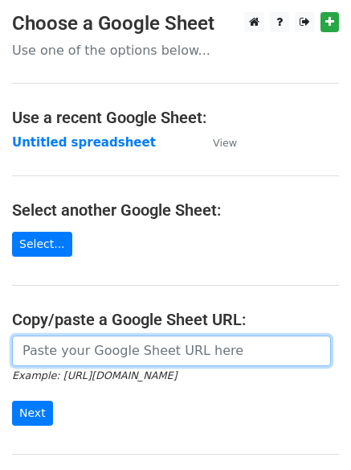
click at [69, 351] on input "url" at bounding box center [171, 350] width 319 height 31
type input "[URL][DOMAIN_NAME]"
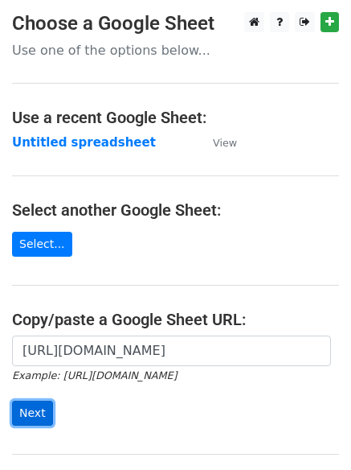
click at [31, 416] on input "Next" at bounding box center [32, 412] width 41 height 25
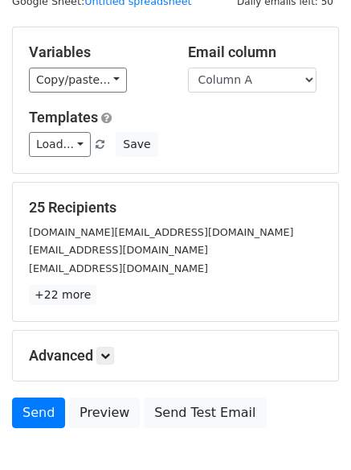
scroll to position [155, 0]
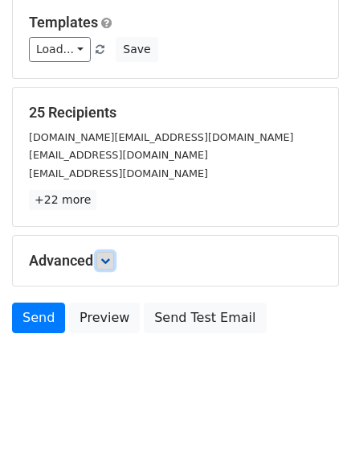
click at [101, 264] on link at bounding box center [105, 261] width 18 height 18
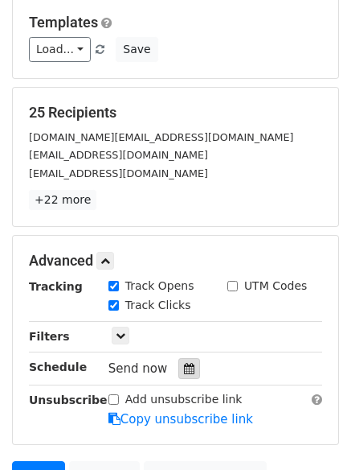
click at [179, 368] on div at bounding box center [190, 368] width 22 height 21
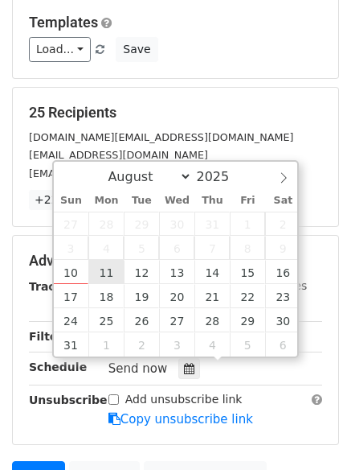
type input "2025-08-11 12:00"
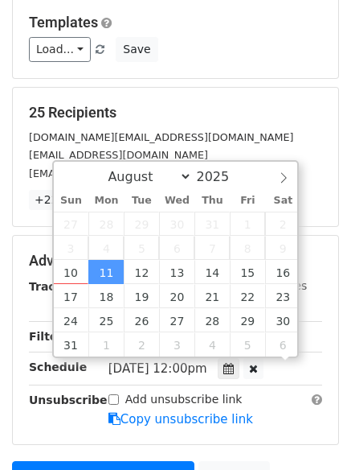
scroll to position [1, 0]
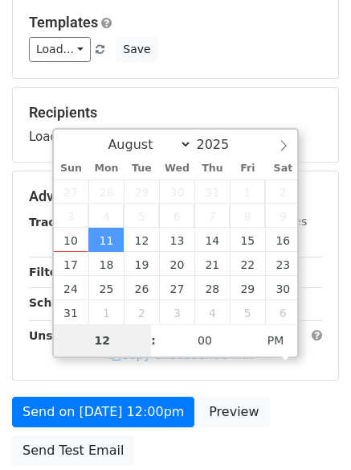
type input "4"
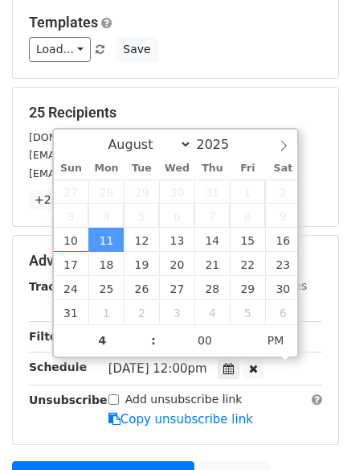
type input "2025-08-11 16:00"
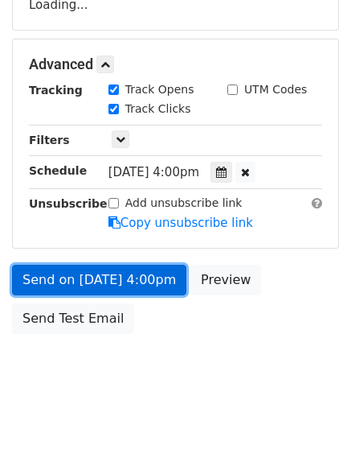
scroll to position [351, 0]
click at [56, 277] on link "Send on Aug 11 at 4:00pm" at bounding box center [99, 280] width 174 height 31
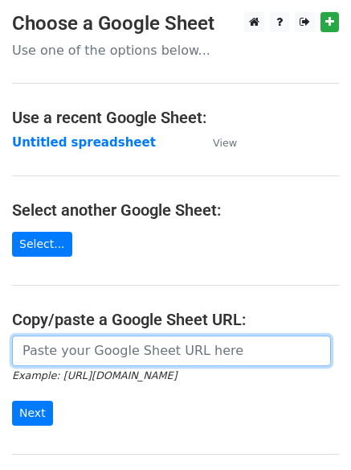
click at [77, 351] on input "url" at bounding box center [171, 350] width 319 height 31
click at [87, 363] on input "url" at bounding box center [171, 350] width 319 height 31
type input "[URL][DOMAIN_NAME]"
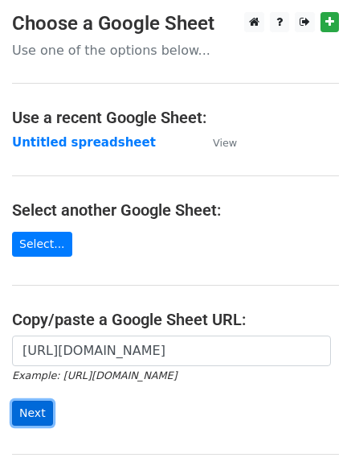
click at [31, 417] on input "Next" at bounding box center [32, 412] width 41 height 25
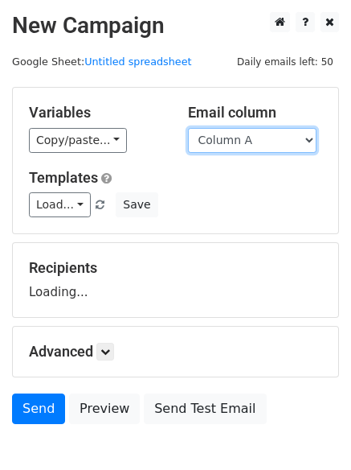
click at [310, 142] on select "Column A Column B Column C Column D" at bounding box center [252, 140] width 129 height 25
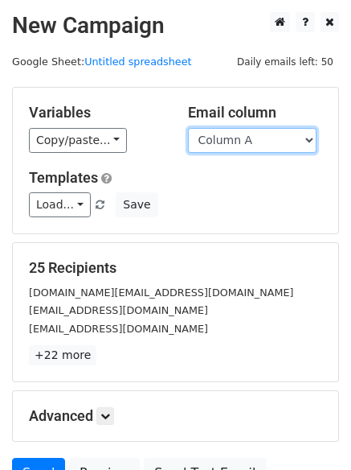
click at [306, 141] on select "Column A Column B Column C Column D" at bounding box center [252, 140] width 129 height 25
select select "Column B"
click at [188, 128] on select "Column A Column B Column C Column D" at bounding box center [252, 140] width 129 height 25
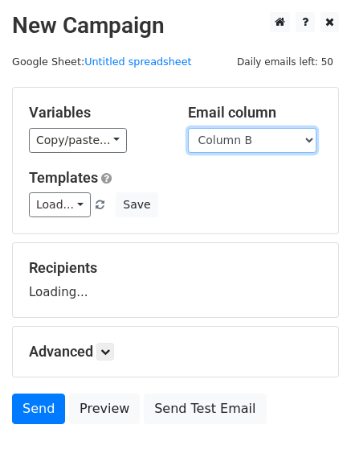
scroll to position [91, 0]
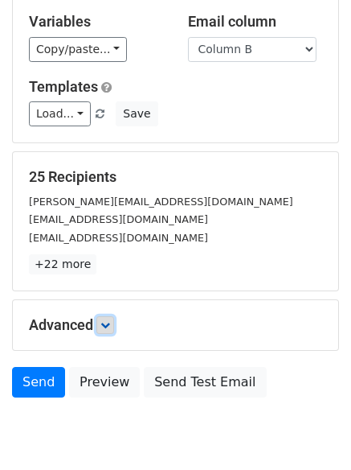
click at [109, 326] on icon at bounding box center [106, 325] width 10 height 10
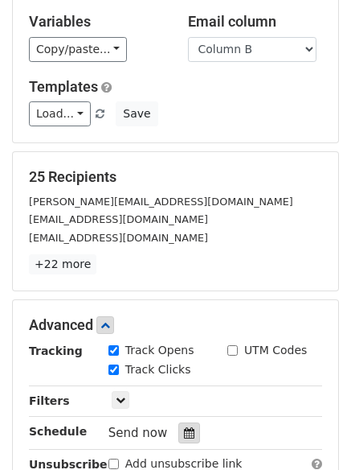
click at [184, 435] on icon at bounding box center [189, 432] width 10 height 11
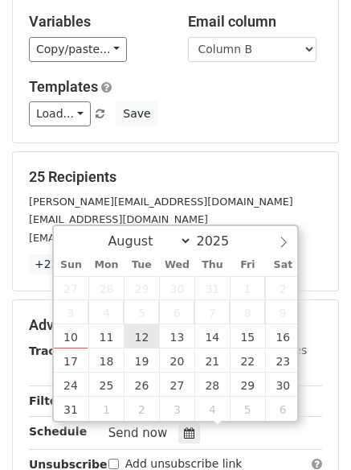
type input "2025-08-12 12:00"
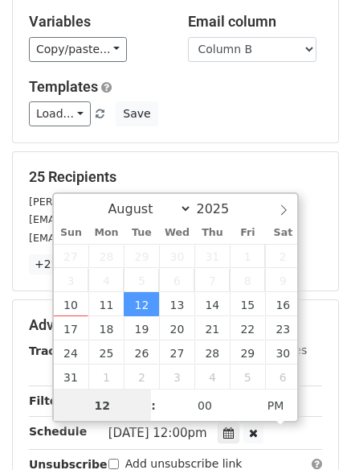
scroll to position [1, 0]
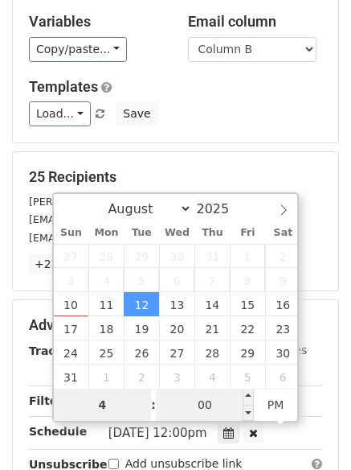
type input "4"
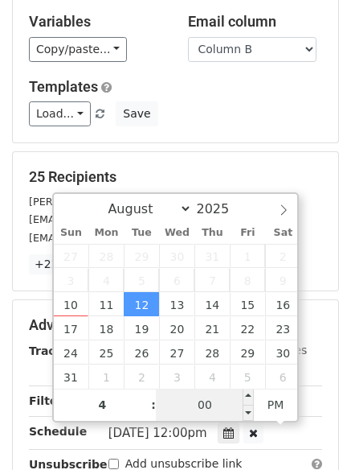
type input "2025-08-12 16:00"
type input "04"
click at [192, 409] on input "00" at bounding box center [205, 404] width 98 height 32
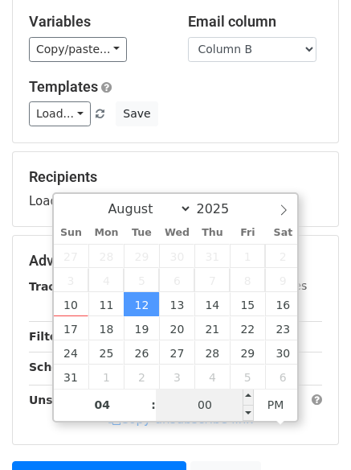
type input "3"
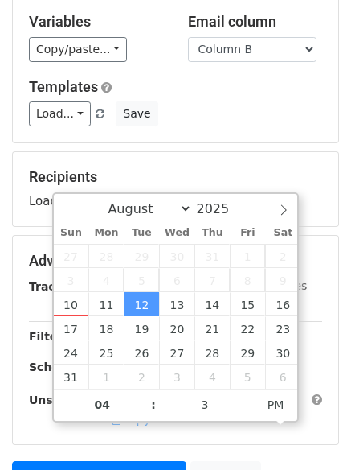
type input "2025-08-12 16:03"
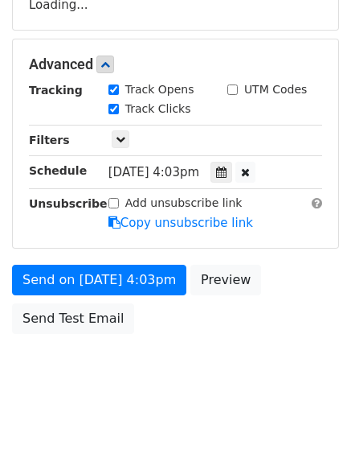
scroll to position [351, 0]
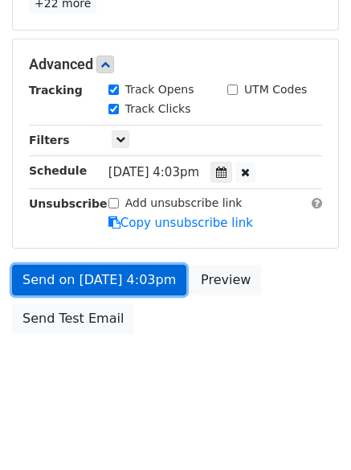
click at [60, 274] on link "Send on Aug 12 at 4:03pm" at bounding box center [99, 280] width 174 height 31
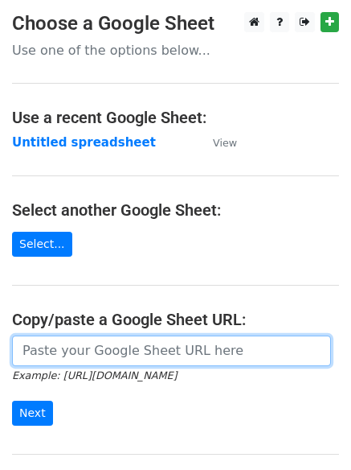
click at [64, 350] on input "url" at bounding box center [171, 350] width 319 height 31
type input "[URL][DOMAIN_NAME]"
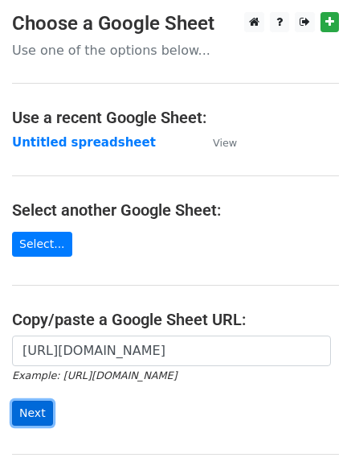
click at [25, 411] on input "Next" at bounding box center [32, 412] width 41 height 25
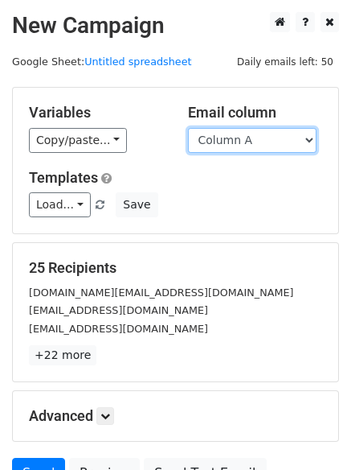
click at [310, 139] on select "Column A Column B Column C Column D" at bounding box center [252, 140] width 129 height 25
select select "Column C"
click at [188, 128] on select "Column A Column B Column C Column D" at bounding box center [252, 140] width 129 height 25
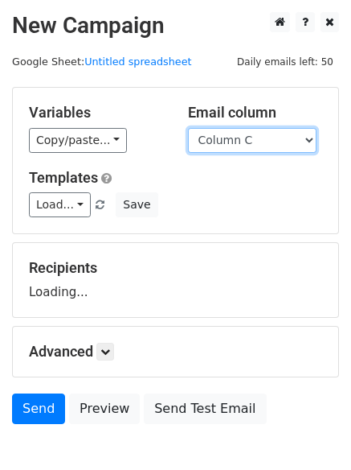
scroll to position [91, 0]
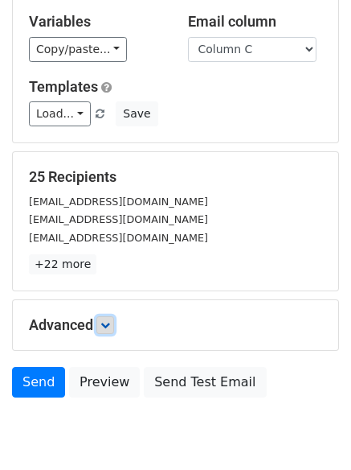
click at [114, 323] on link at bounding box center [105, 325] width 18 height 18
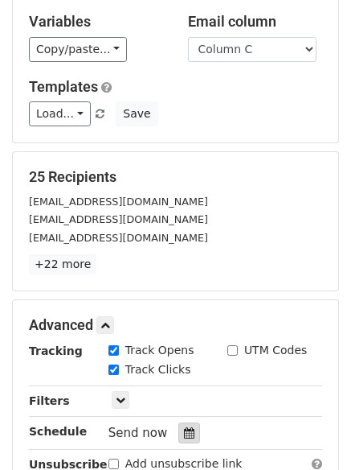
click at [184, 433] on icon at bounding box center [189, 432] width 10 height 11
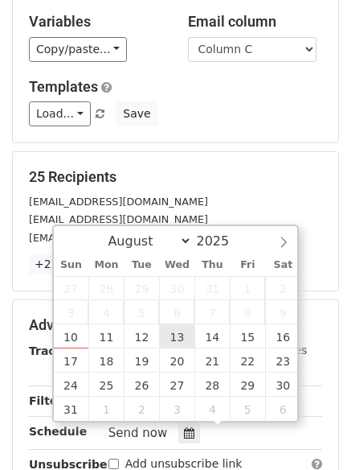
type input "[DATE] 12:00"
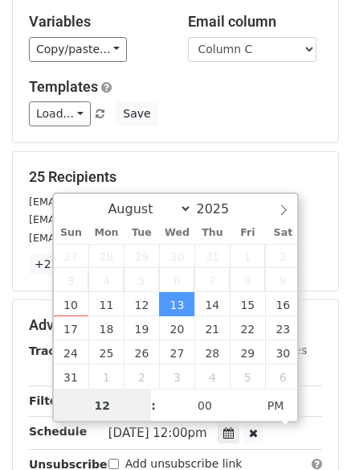
scroll to position [1, 0]
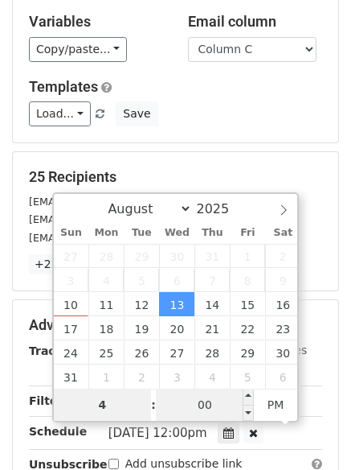
type input "4"
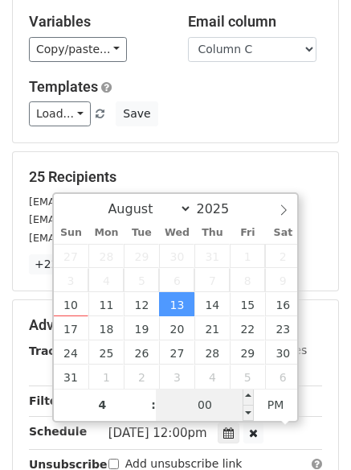
type input "2025-08-13 16:00"
type input "04"
click at [208, 406] on input "00" at bounding box center [205, 404] width 98 height 32
type input "6"
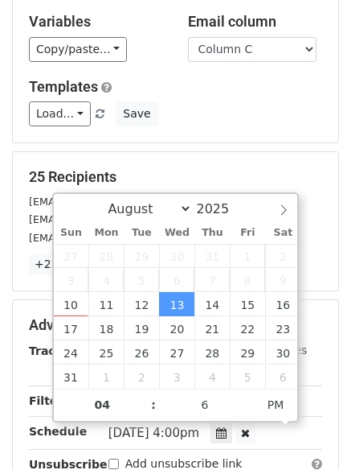
type input "2025-08-13 16:06"
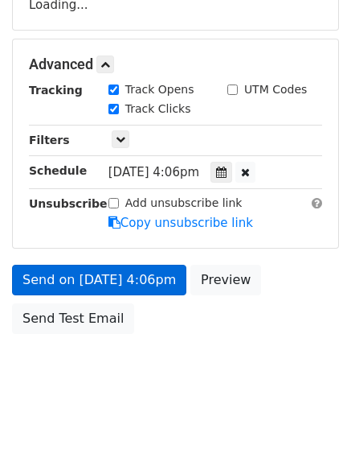
scroll to position [351, 0]
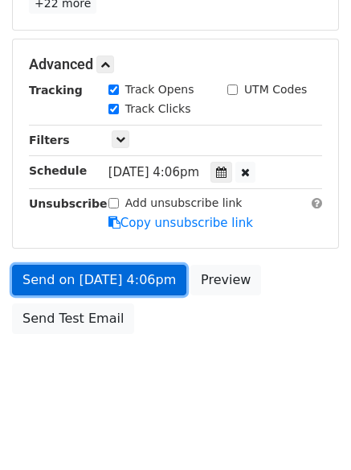
click at [51, 282] on link "Send on Aug 13 at 4:06pm" at bounding box center [99, 280] width 174 height 31
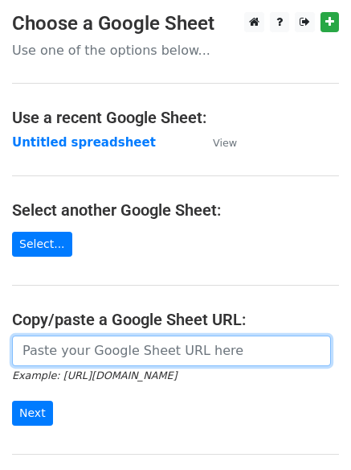
click at [60, 361] on input "url" at bounding box center [171, 350] width 319 height 31
click at [59, 347] on input "url" at bounding box center [171, 350] width 319 height 31
type input "https://docs.google.com/spreadsheets/d/1M1FODsR9kTiNfVhpvd7bjKqJF72b9z8Aosy4pUG…"
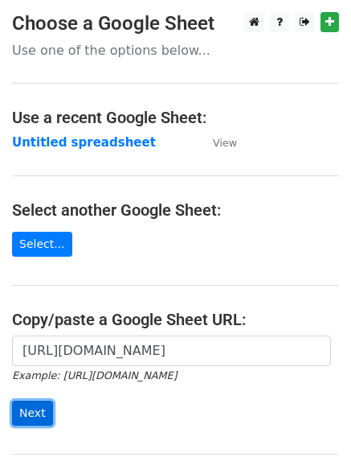
click at [29, 407] on input "Next" at bounding box center [32, 412] width 41 height 25
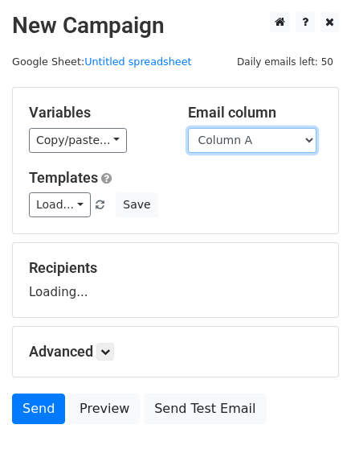
click at [310, 137] on select "Column A Column B Column C Column D" at bounding box center [252, 140] width 129 height 25
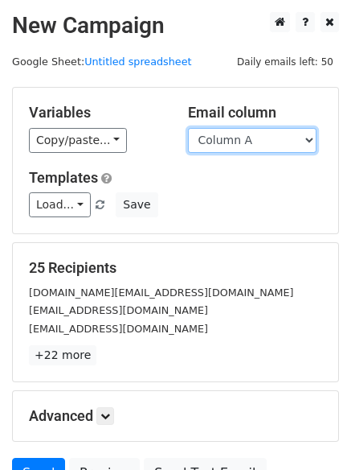
click at [310, 140] on select "Column A Column B Column C Column D" at bounding box center [252, 140] width 129 height 25
select select "Column D"
click at [188, 128] on select "Column A Column B Column C Column D" at bounding box center [252, 140] width 129 height 25
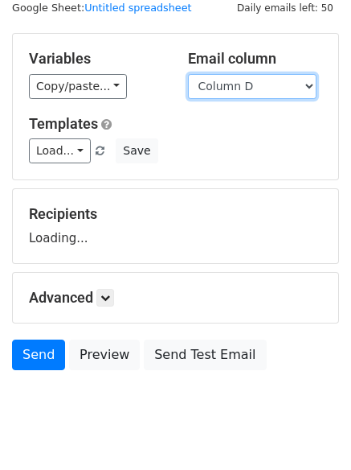
scroll to position [91, 0]
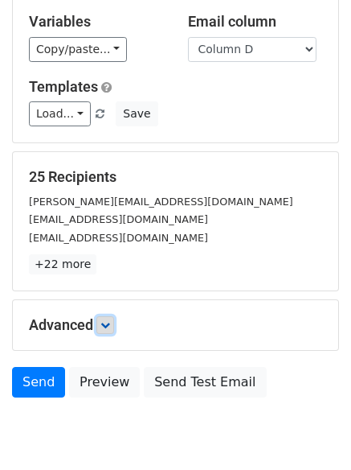
click at [101, 324] on link at bounding box center [105, 325] width 18 height 18
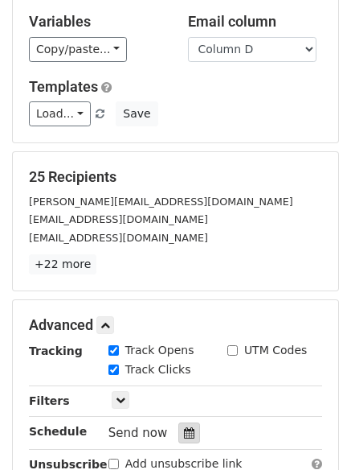
click at [184, 431] on icon at bounding box center [189, 432] width 10 height 11
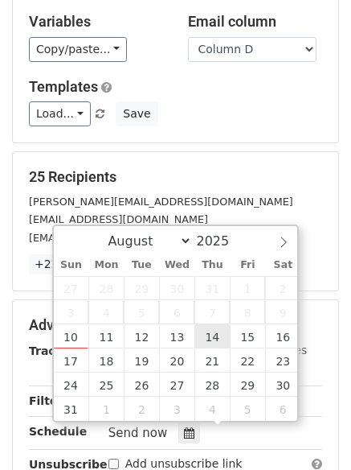
type input "[DATE] 12:00"
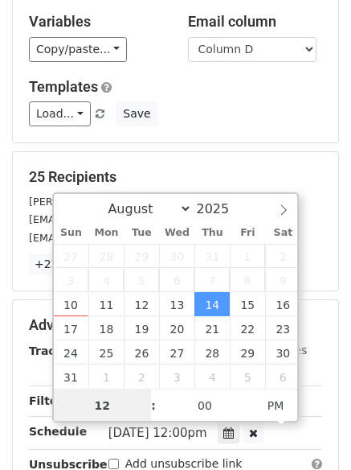
scroll to position [1, 0]
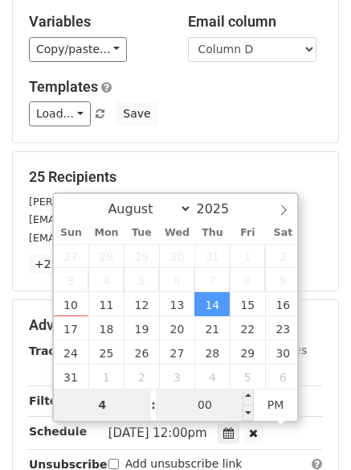
type input "4"
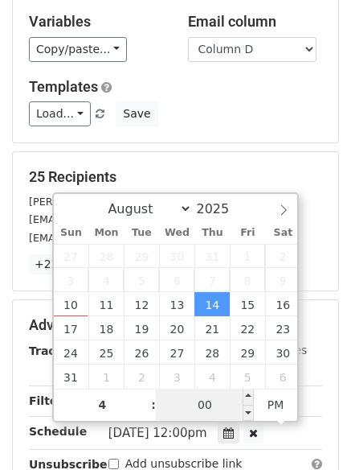
type input "[DATE] 16:00"
type input "04"
click at [212, 403] on input "00" at bounding box center [205, 404] width 98 height 32
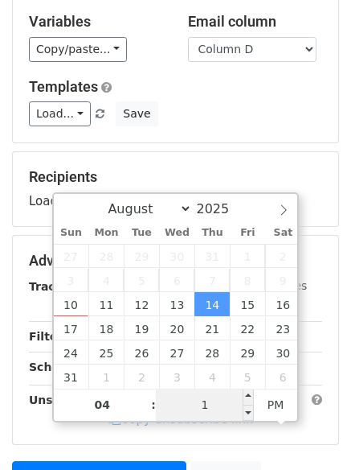
type input "12"
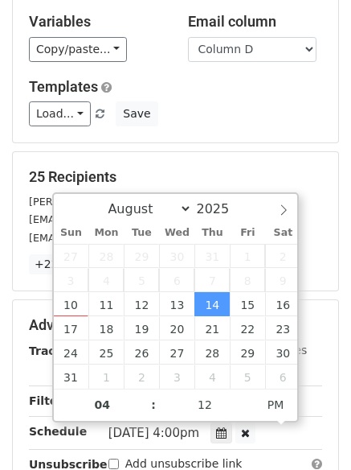
type input "[DATE] 16:12"
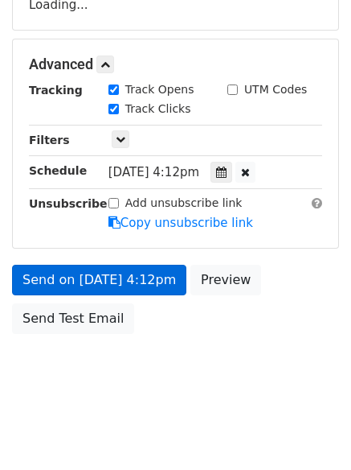
scroll to position [341, 0]
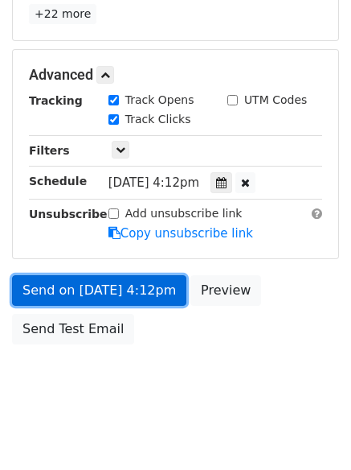
click at [75, 281] on link "Send on [DATE] 4:12pm" at bounding box center [99, 290] width 174 height 31
